Goal: Find specific page/section: Find specific page/section

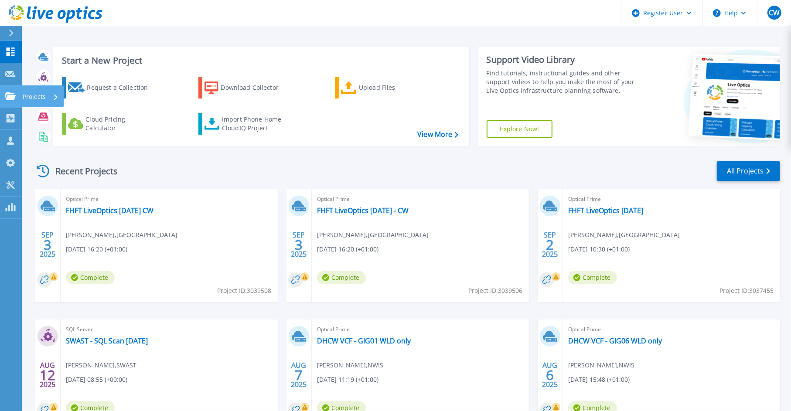
click at [6, 96] on icon at bounding box center [10, 95] width 10 height 7
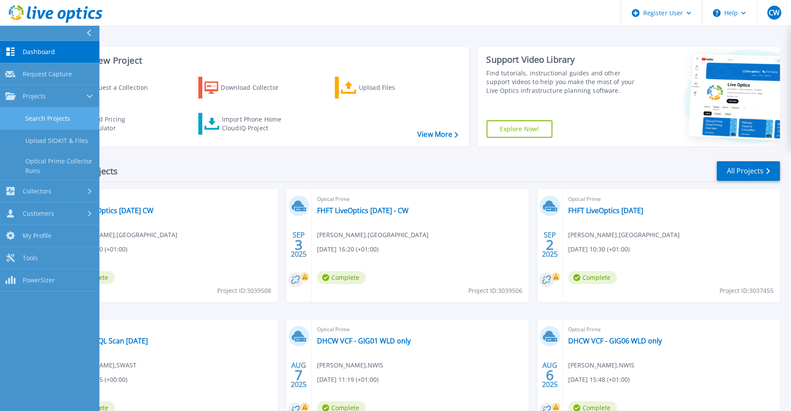
click at [54, 117] on link "Search Projects" at bounding box center [49, 119] width 99 height 22
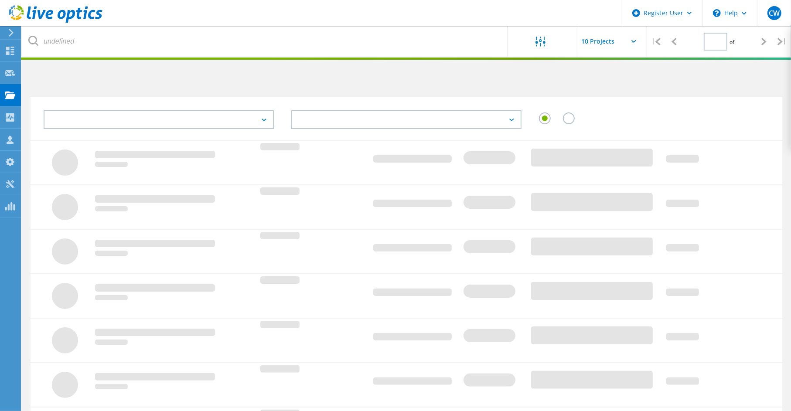
type input "1"
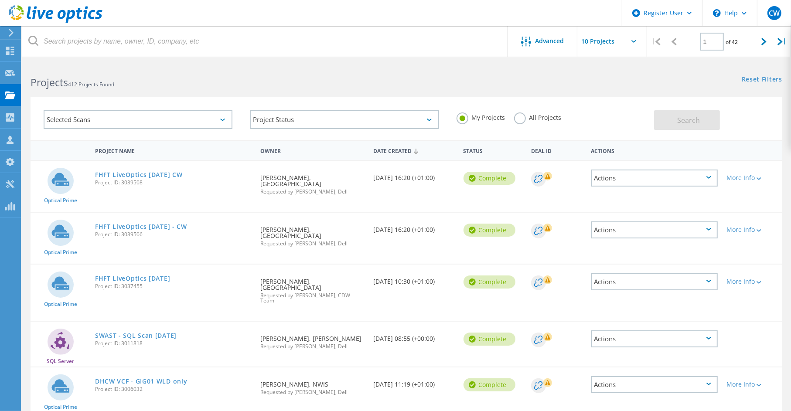
click at [518, 117] on label "All Projects" at bounding box center [538, 117] width 48 height 8
click at [0, 0] on input "All Projects" at bounding box center [0, 0] width 0 height 0
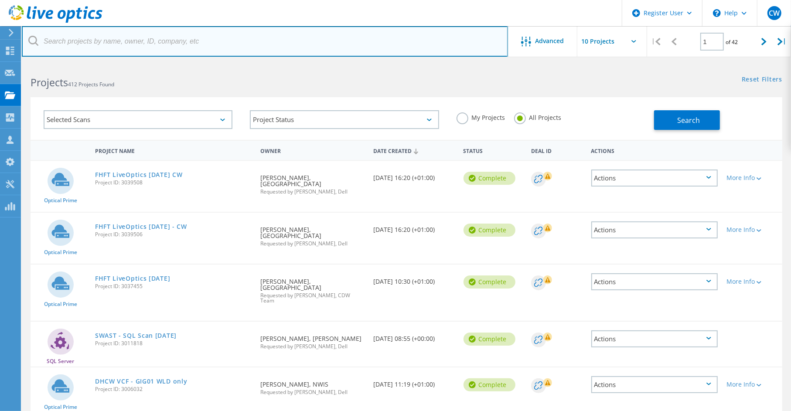
click at [83, 43] on input "text" at bounding box center [265, 41] width 486 height 31
type input "cwm"
